Goal: Information Seeking & Learning: Learn about a topic

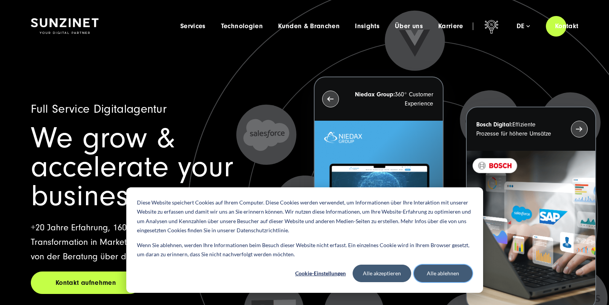
click at [427, 269] on button "Alle ablehnen" at bounding box center [443, 272] width 59 height 17
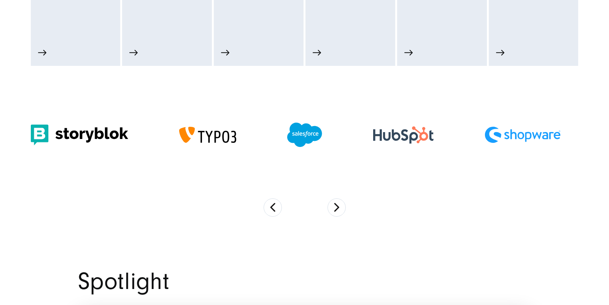
scroll to position [536, 0]
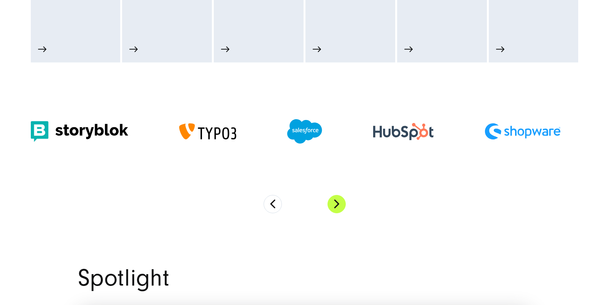
click at [336, 203] on button "Next" at bounding box center [337, 204] width 18 height 18
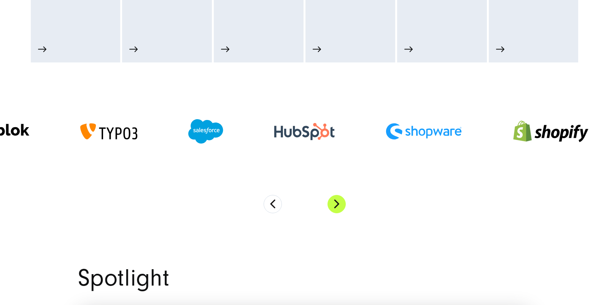
click at [336, 203] on button "Next" at bounding box center [337, 204] width 18 height 18
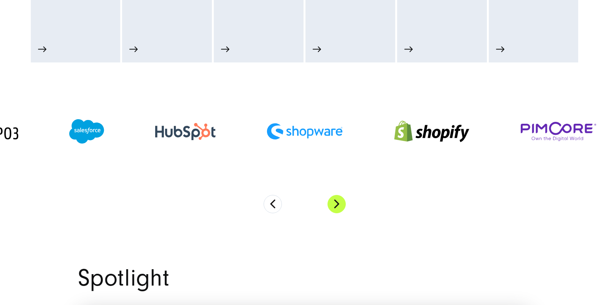
click at [336, 203] on button "Next" at bounding box center [337, 204] width 18 height 18
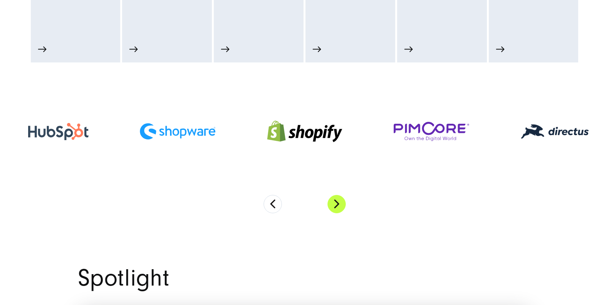
click at [336, 203] on button "Next" at bounding box center [337, 204] width 18 height 18
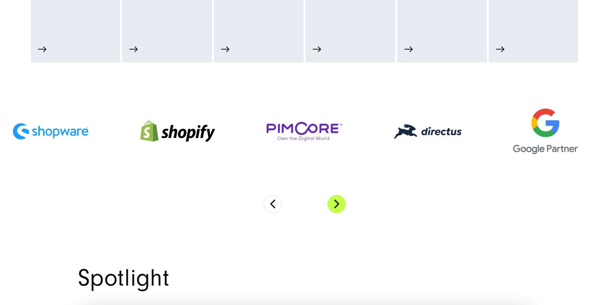
click at [336, 203] on button "Next" at bounding box center [337, 204] width 18 height 18
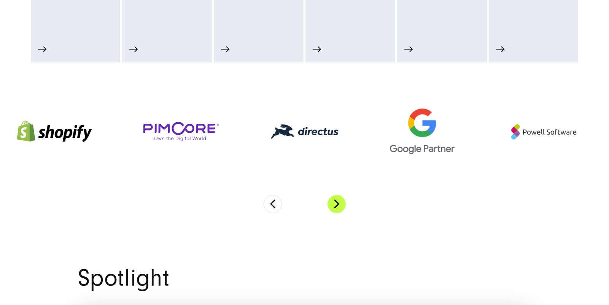
click at [336, 203] on button "Next" at bounding box center [337, 204] width 18 height 18
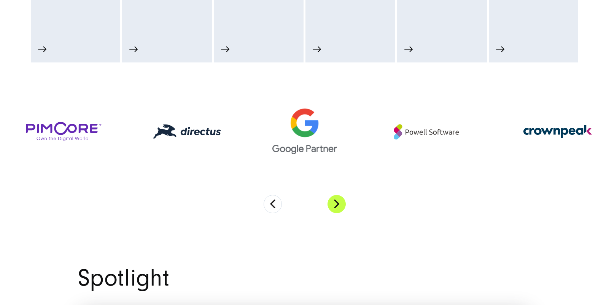
click at [336, 203] on button "Next" at bounding box center [337, 204] width 18 height 18
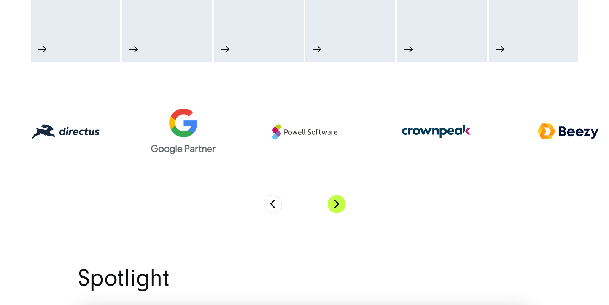
click at [336, 203] on button "Next" at bounding box center [337, 204] width 18 height 18
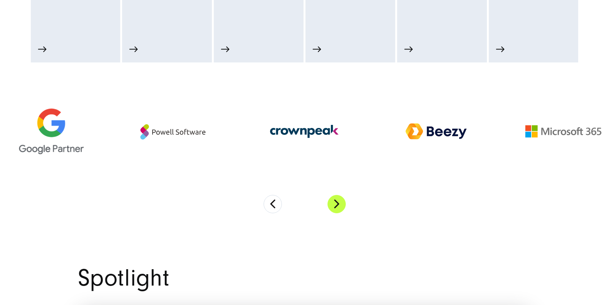
click at [336, 203] on button "Next" at bounding box center [337, 204] width 18 height 18
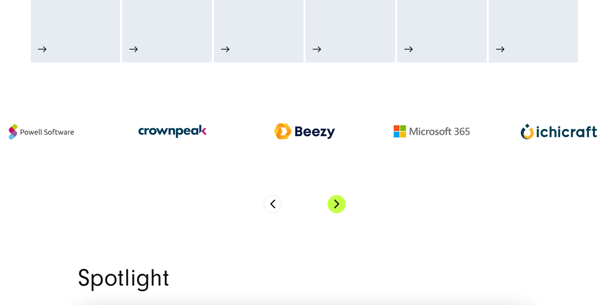
click at [336, 203] on button "Next" at bounding box center [337, 204] width 18 height 18
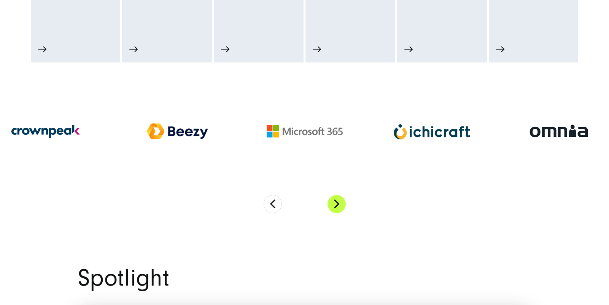
click at [336, 203] on button "Next" at bounding box center [337, 204] width 18 height 18
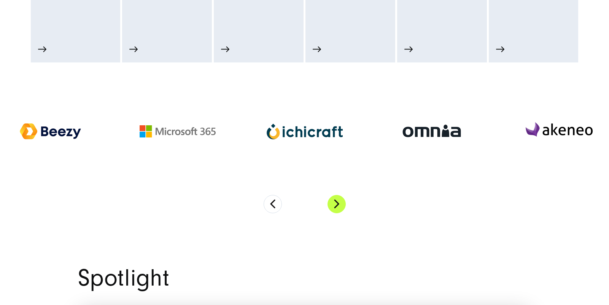
click at [336, 203] on button "Next" at bounding box center [337, 204] width 18 height 18
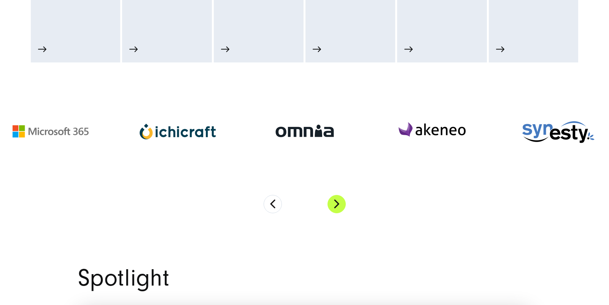
click at [336, 203] on button "Next" at bounding box center [337, 204] width 18 height 18
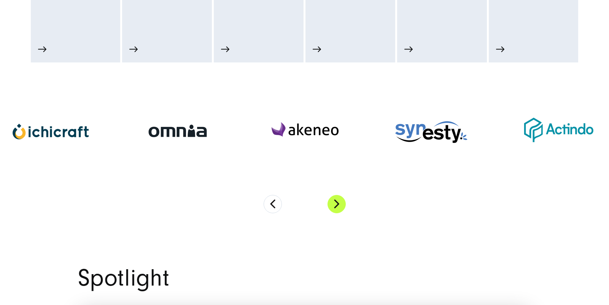
click at [336, 203] on button "Next" at bounding box center [337, 204] width 18 height 18
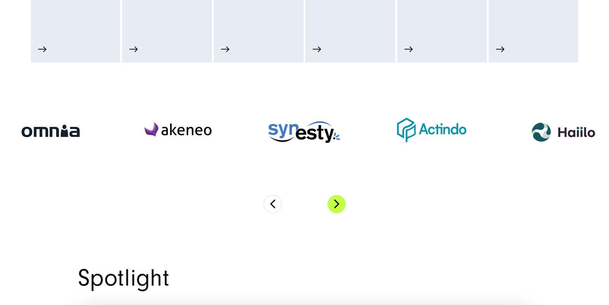
click at [336, 203] on button "Next" at bounding box center [337, 204] width 18 height 18
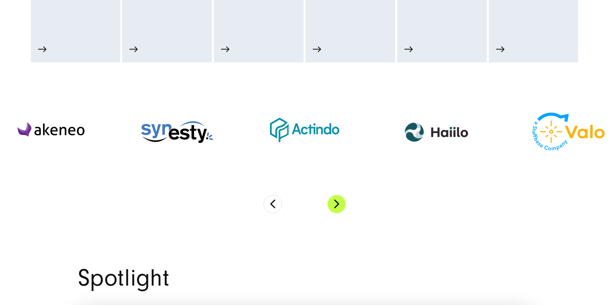
click at [336, 203] on button "Next" at bounding box center [337, 204] width 18 height 18
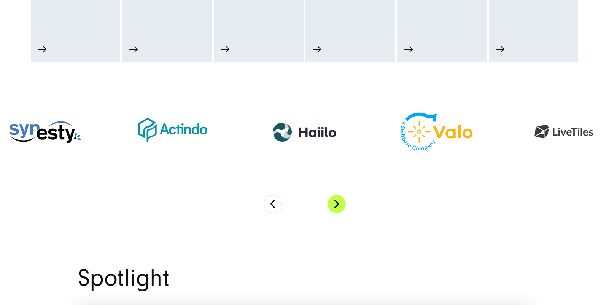
click at [336, 203] on button "Next" at bounding box center [337, 204] width 18 height 18
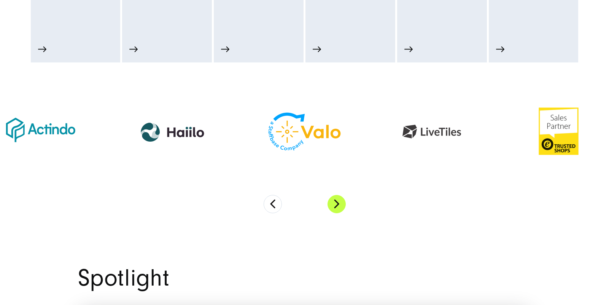
click at [336, 203] on button "Next" at bounding box center [337, 204] width 18 height 18
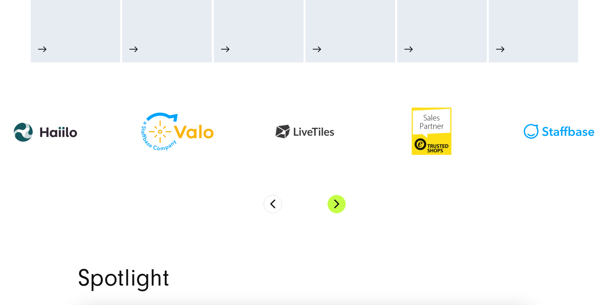
click at [336, 203] on button "Next" at bounding box center [337, 204] width 18 height 18
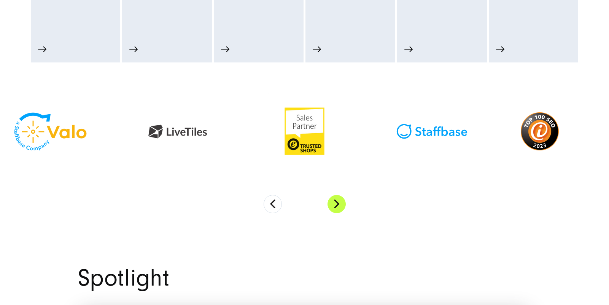
click at [336, 203] on button "Next" at bounding box center [337, 204] width 18 height 18
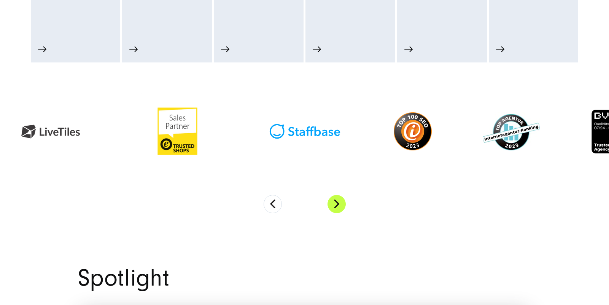
click at [336, 203] on button "Next" at bounding box center [337, 204] width 18 height 18
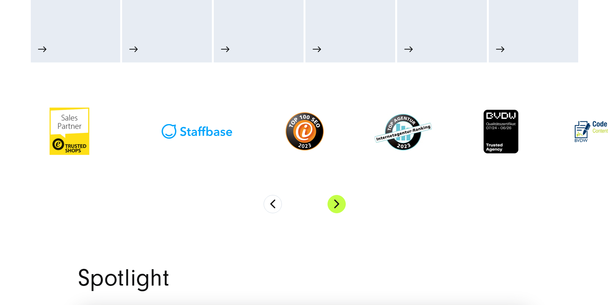
click at [336, 203] on button "Next" at bounding box center [337, 204] width 18 height 18
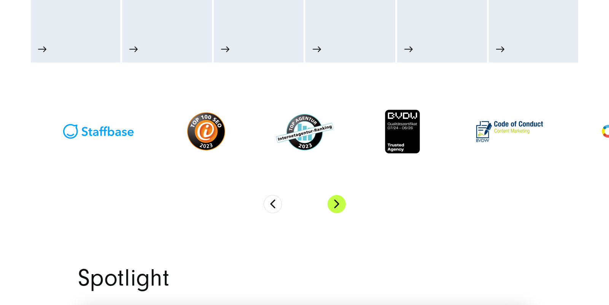
click at [336, 203] on button "Next" at bounding box center [337, 204] width 18 height 18
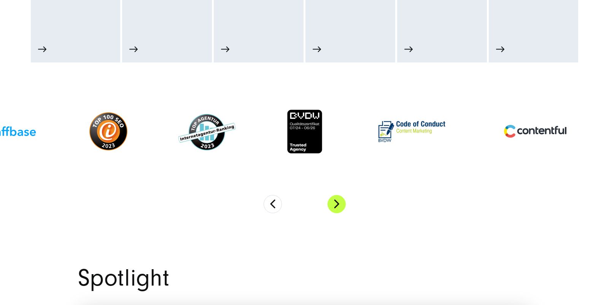
click at [336, 203] on button "Next" at bounding box center [337, 204] width 18 height 18
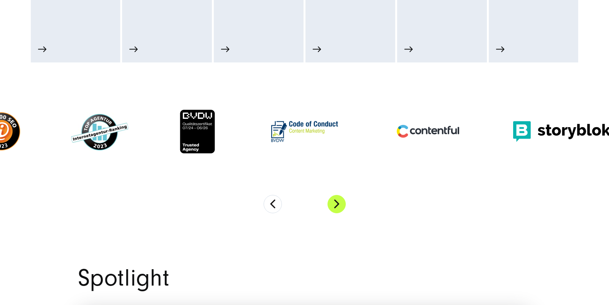
click at [336, 203] on button "Next" at bounding box center [337, 204] width 18 height 18
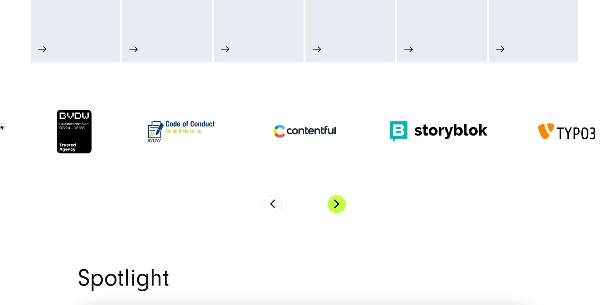
click at [336, 203] on button "Next" at bounding box center [337, 204] width 18 height 18
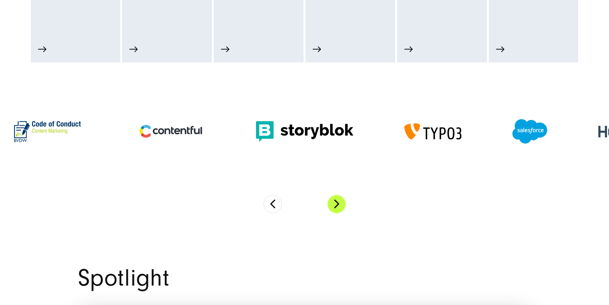
click at [336, 203] on button "Next" at bounding box center [337, 204] width 18 height 18
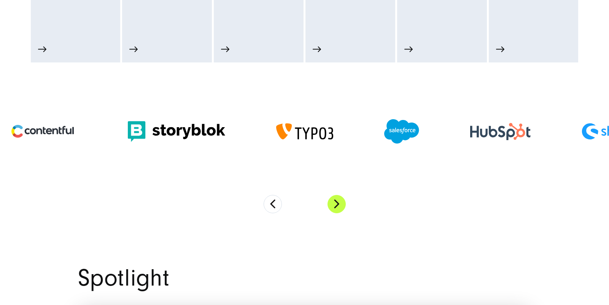
click at [336, 203] on button "Next" at bounding box center [337, 204] width 18 height 18
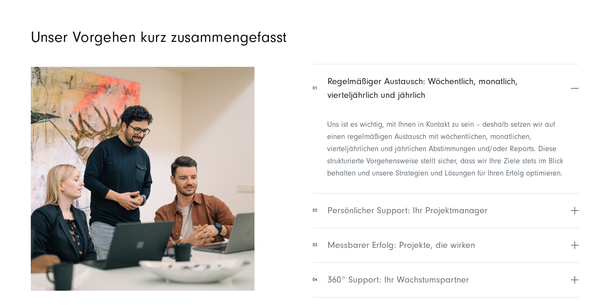
scroll to position [3067, 0]
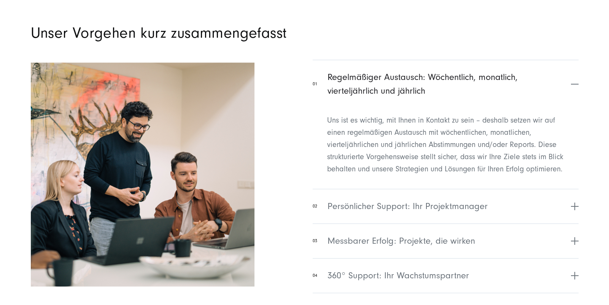
click at [6, 165] on section "Unser Vorgehen kurz zusammengefasst 01 Regelmäßiger Austausch: Wöchentlich, mon…" at bounding box center [304, 153] width 609 height 381
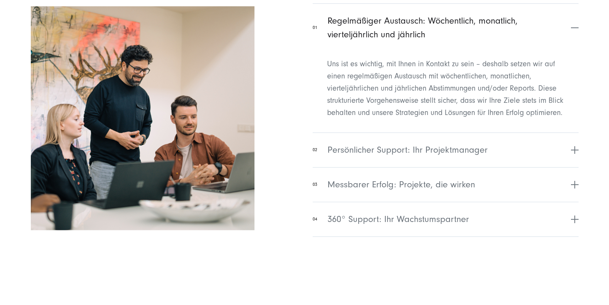
scroll to position [3130, 0]
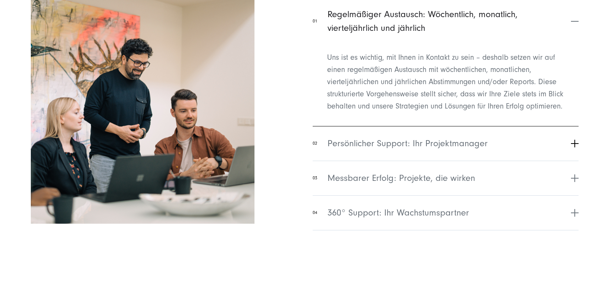
click at [326, 146] on button "02 Persönlicher Support: Ihr Projektmanager" at bounding box center [446, 143] width 266 height 35
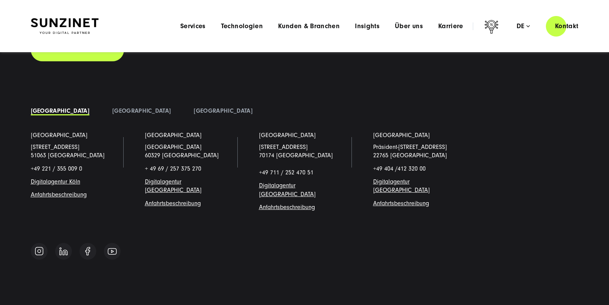
scroll to position [5909, 0]
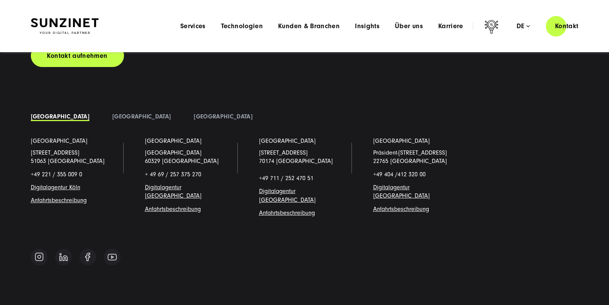
click at [64, 149] on span "[STREET_ADDRESS]" at bounding box center [55, 152] width 49 height 7
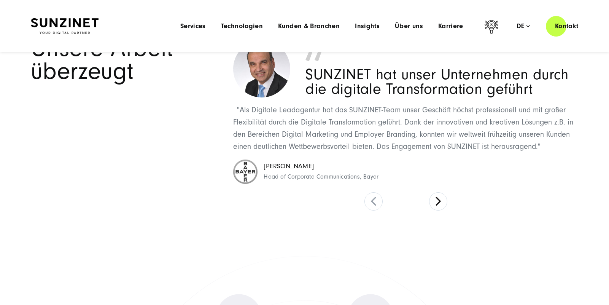
scroll to position [3361, 0]
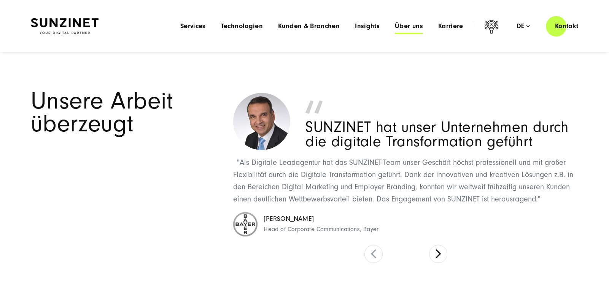
click at [411, 27] on span "Über uns" at bounding box center [409, 26] width 28 height 8
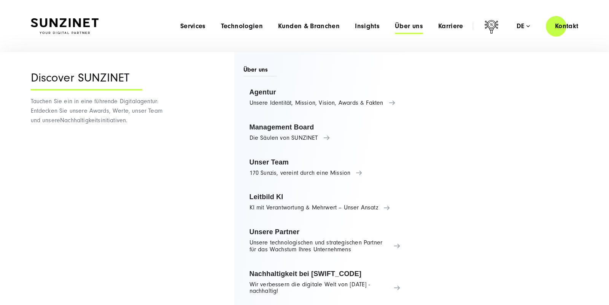
scroll to position [8, 0]
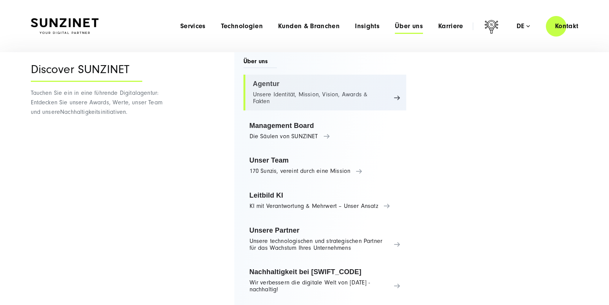
click at [359, 94] on link "Agentur Unsere Identität, Mission, Vision, Awards & Fakten" at bounding box center [324, 93] width 163 height 36
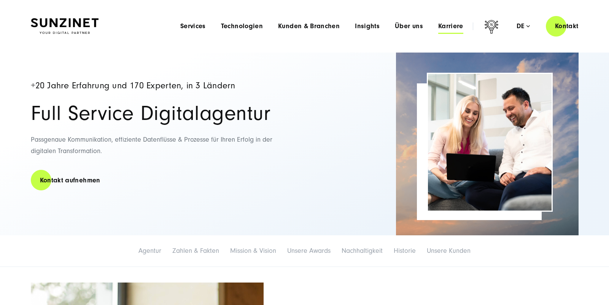
click at [445, 26] on span "Karriere" at bounding box center [450, 26] width 25 height 8
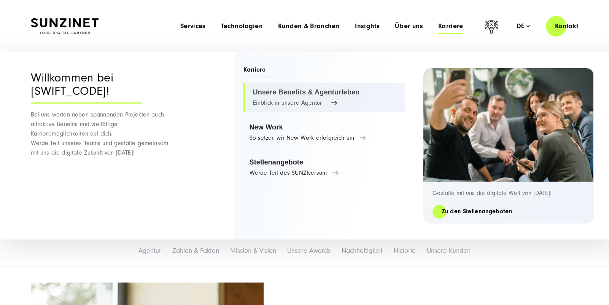
click at [304, 105] on link "Unsere Benefits & Agenturleben Einblick in unsere Agentur" at bounding box center [324, 97] width 162 height 29
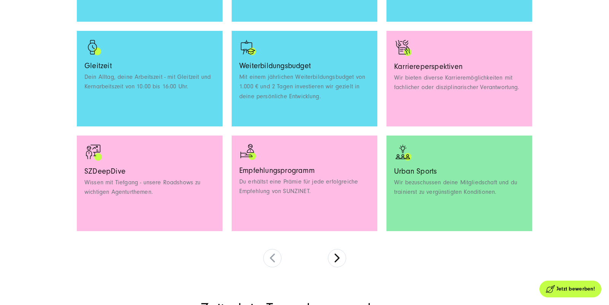
scroll to position [707, 0]
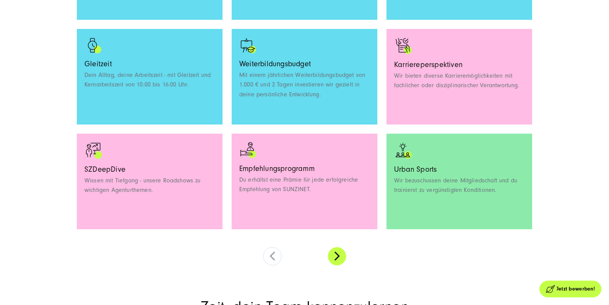
click at [338, 256] on button at bounding box center [337, 256] width 18 height 18
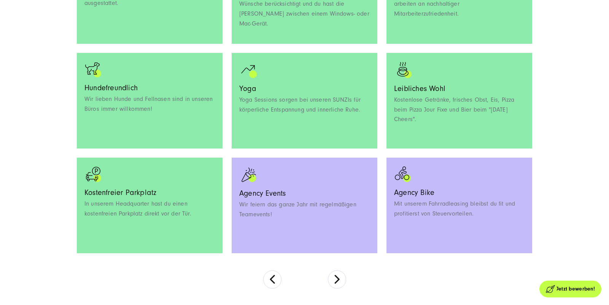
scroll to position [685, 0]
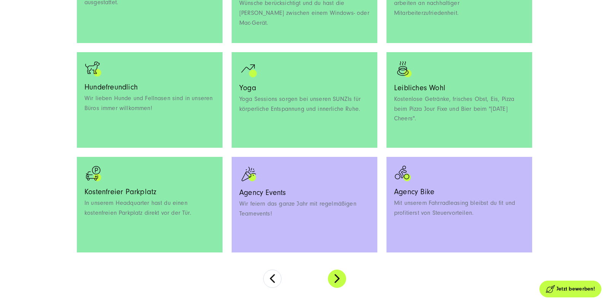
click at [337, 283] on button at bounding box center [337, 278] width 18 height 18
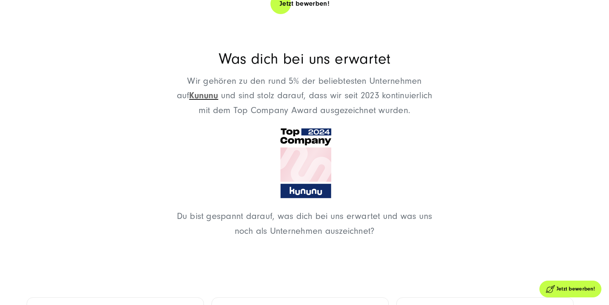
scroll to position [1138, 0]
click at [208, 97] on span "Kununu" at bounding box center [203, 95] width 29 height 10
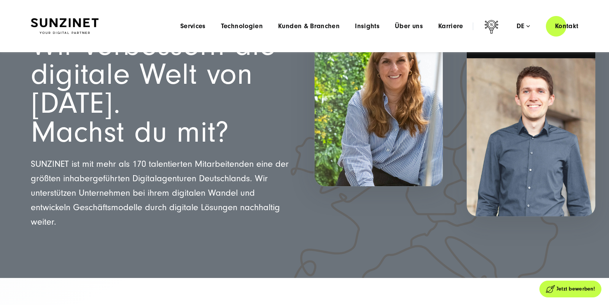
scroll to position [0, 0]
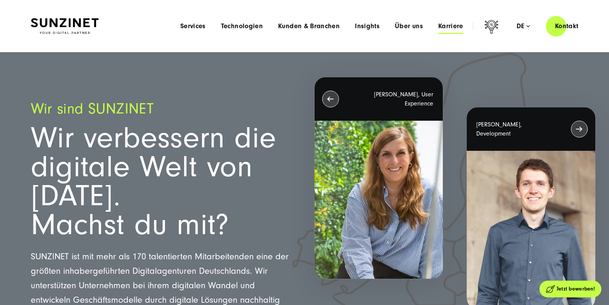
click at [452, 25] on span "Karriere" at bounding box center [450, 26] width 25 height 8
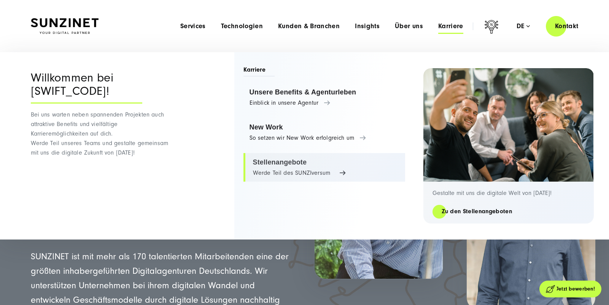
click at [297, 168] on link "Stellenangebote Werde Teil des SUNZIversum" at bounding box center [324, 167] width 162 height 29
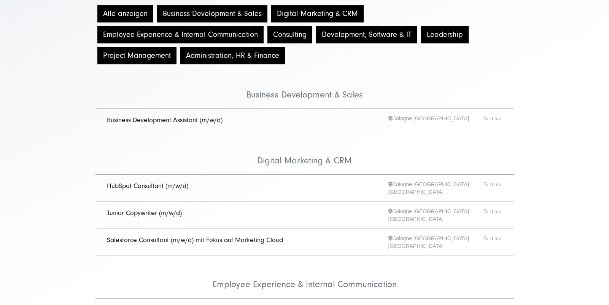
scroll to position [118, 0]
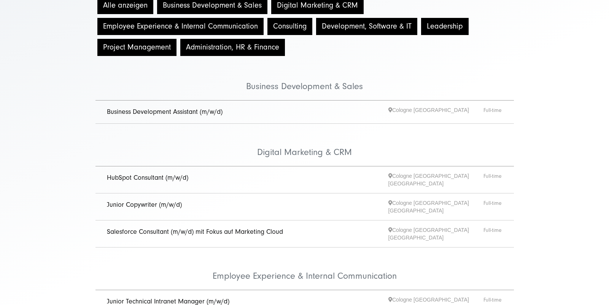
click at [133, 200] on link "Junior Copywriter (m/w/d)" at bounding box center [144, 204] width 75 height 8
